Goal: Information Seeking & Learning: Check status

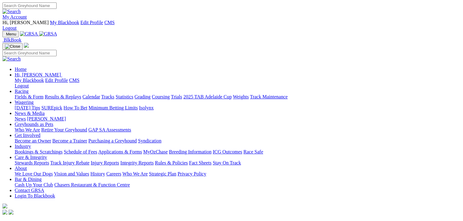
click at [78, 94] on link "Results & Replays" at bounding box center [63, 96] width 36 height 5
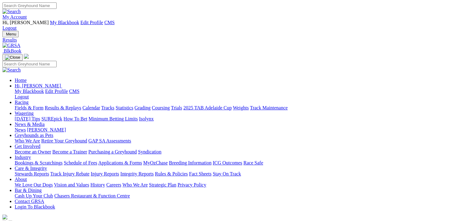
type input "Yesterday, 27 Sep 2025"
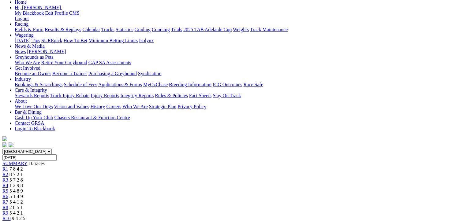
click at [8, 172] on span "R2" at bounding box center [5, 174] width 6 height 5
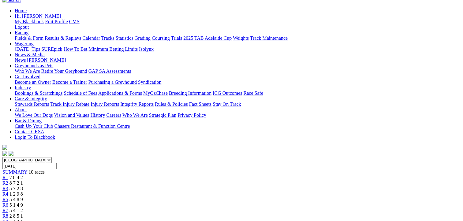
scroll to position [64, 0]
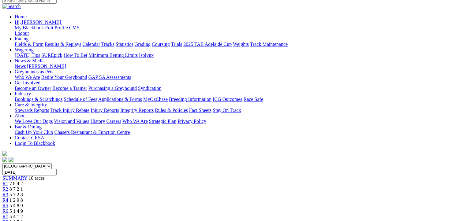
click at [23, 192] on span "5 7 2 8" at bounding box center [15, 194] width 13 height 5
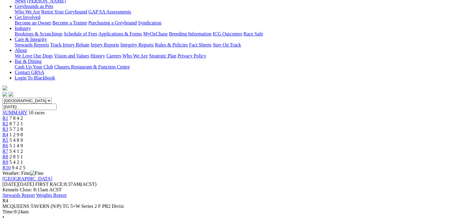
scroll to position [151, 0]
